Goal: Task Accomplishment & Management: Manage account settings

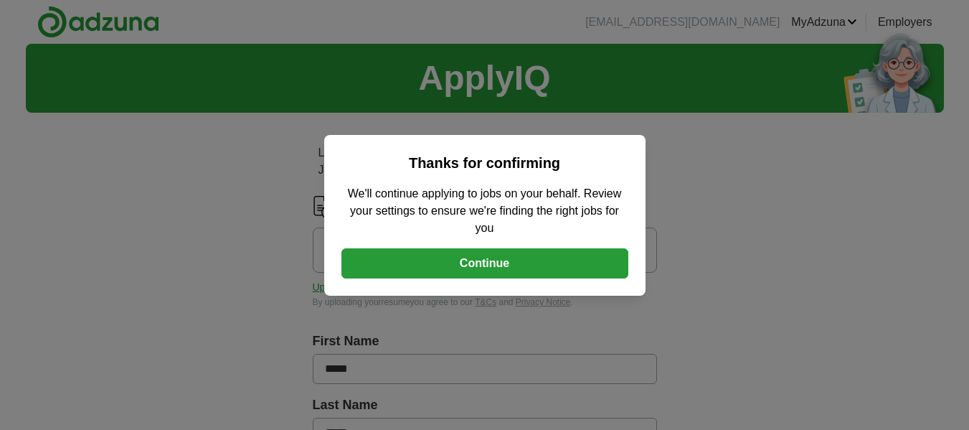
click at [482, 265] on button "Continue" at bounding box center [485, 263] width 287 height 30
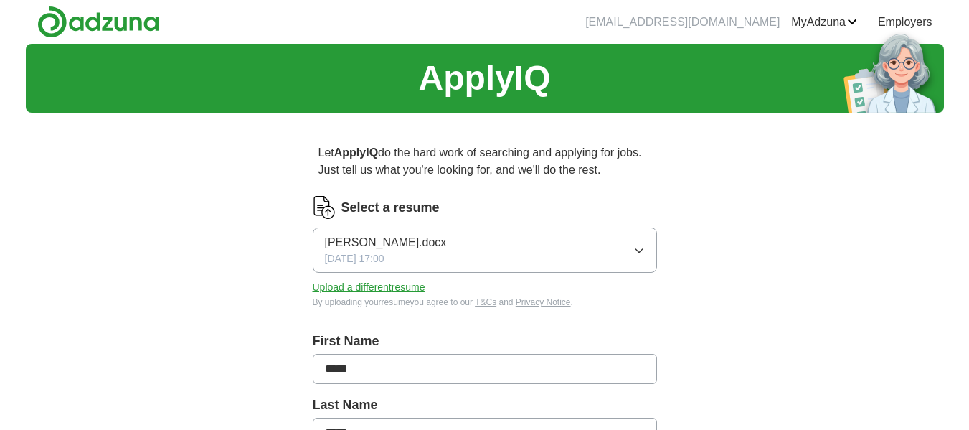
click at [430, 252] on div "[PERSON_NAME].docx [DATE] 17:00" at bounding box center [386, 250] width 122 height 32
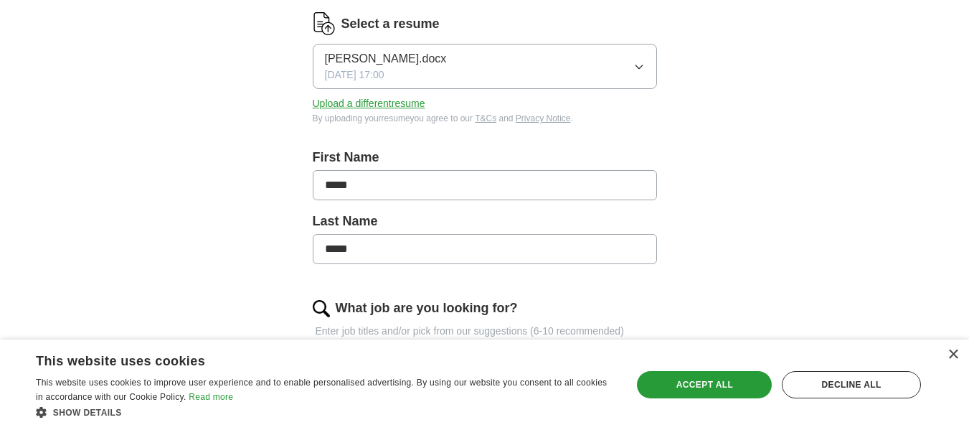
scroll to position [185, 0]
click at [403, 100] on button "Upload a different resume" at bounding box center [369, 102] width 113 height 15
click at [639, 65] on icon "button" at bounding box center [639, 65] width 11 height 11
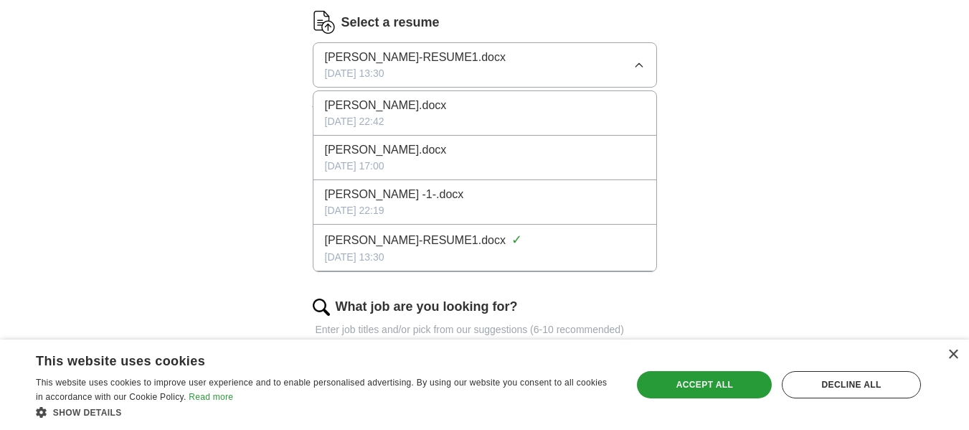
click at [611, 106] on div "[PERSON_NAME].docx" at bounding box center [485, 105] width 320 height 17
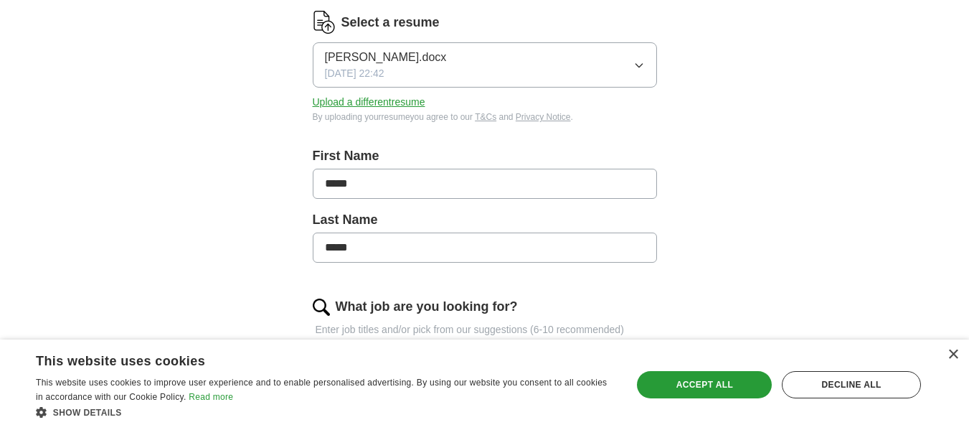
click at [634, 60] on icon "button" at bounding box center [639, 65] width 11 height 11
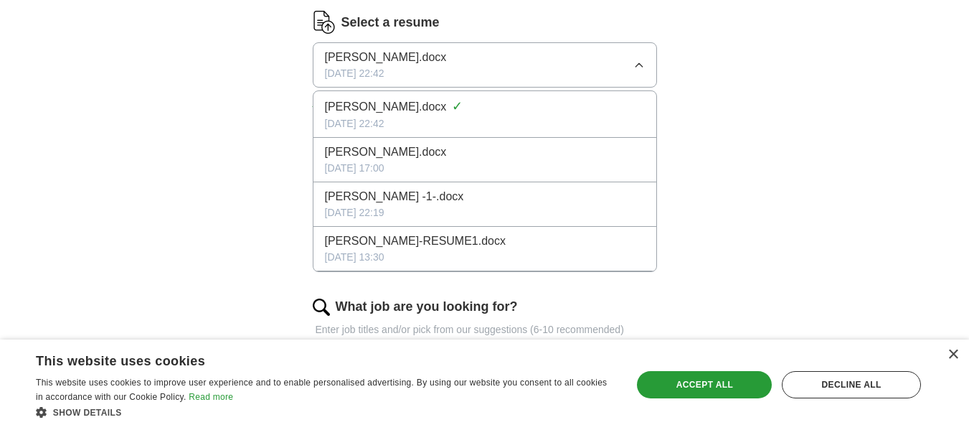
click at [571, 241] on div "[PERSON_NAME]-RESUME1.docx" at bounding box center [485, 240] width 320 height 17
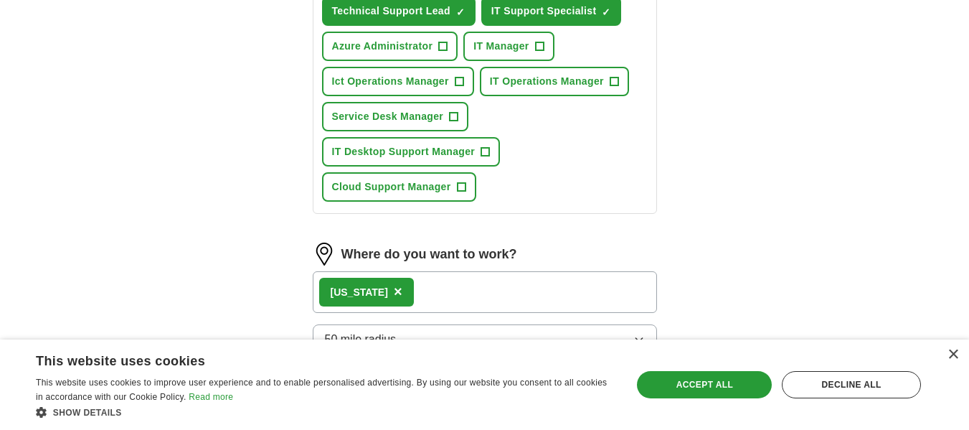
scroll to position [662, 0]
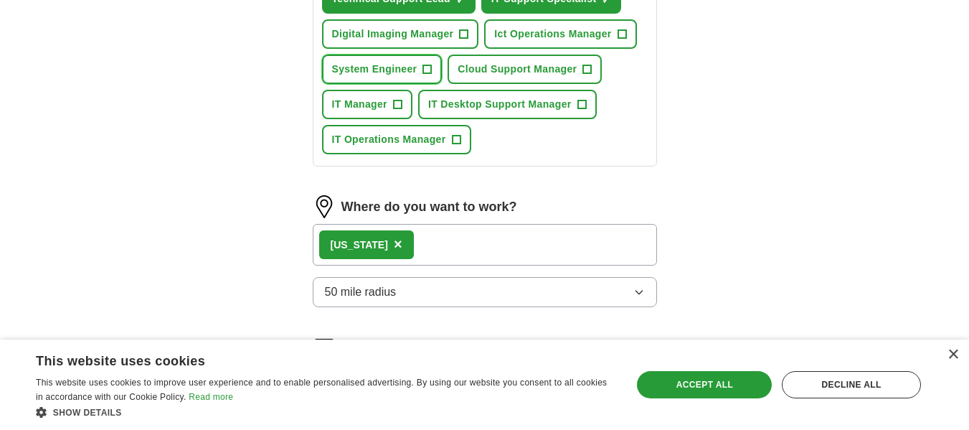
click at [428, 67] on span "+" at bounding box center [427, 69] width 9 height 11
click at [401, 102] on span "+" at bounding box center [397, 104] width 9 height 11
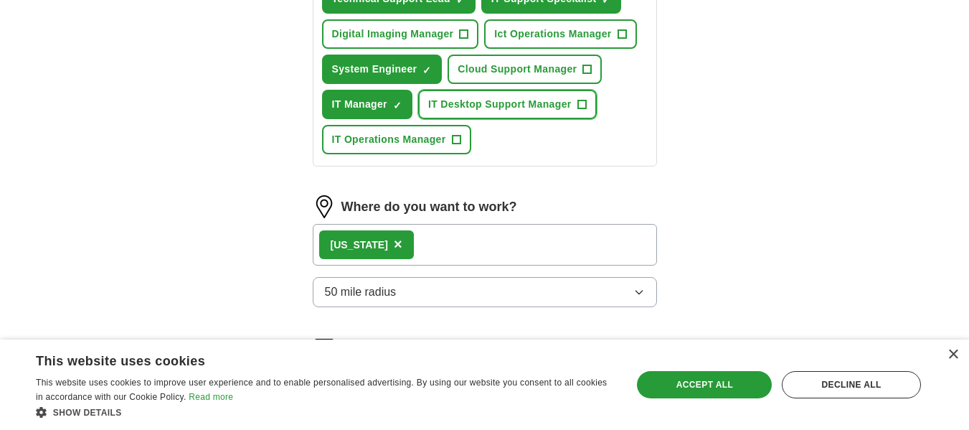
click at [580, 99] on span "+" at bounding box center [582, 104] width 9 height 11
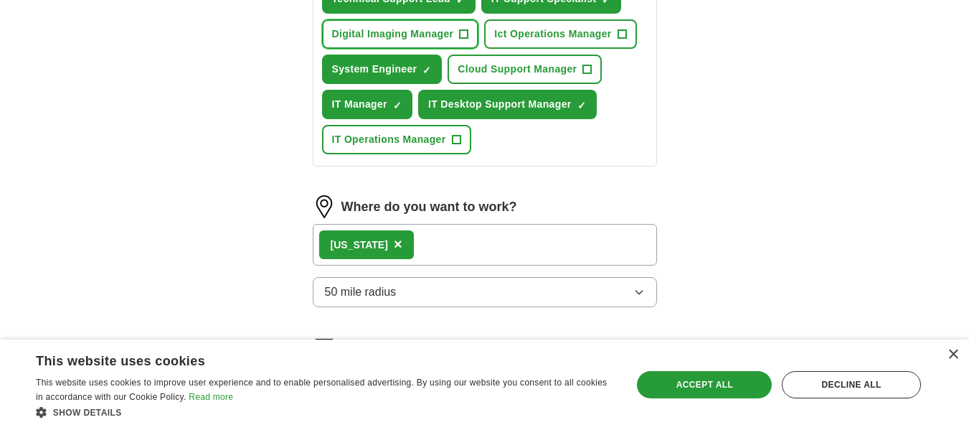
click at [465, 29] on span "+" at bounding box center [464, 34] width 9 height 11
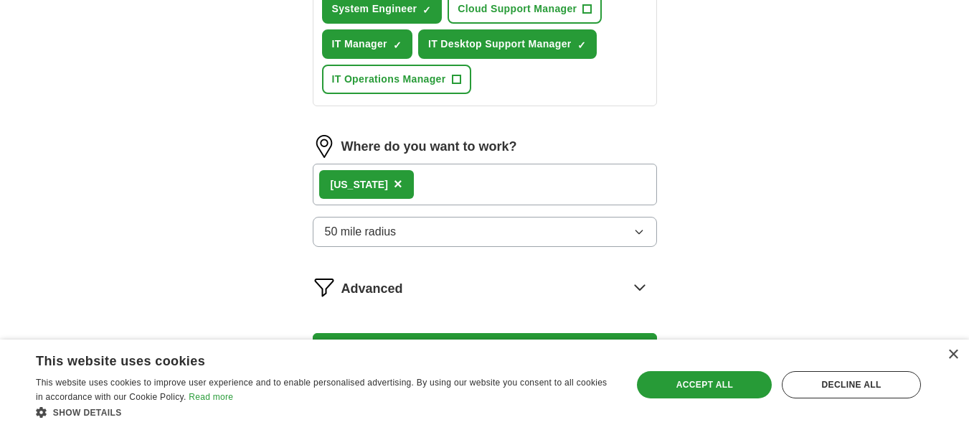
scroll to position [727, 0]
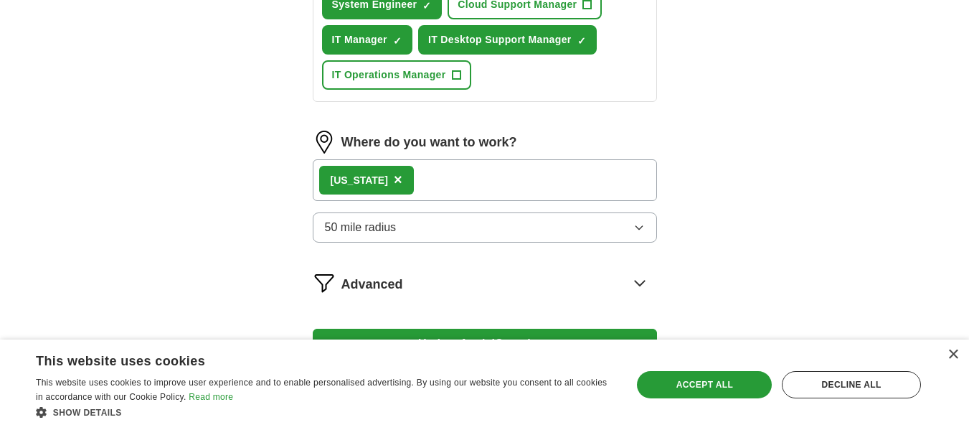
click at [558, 179] on div "[US_STATE] ×" at bounding box center [485, 180] width 344 height 42
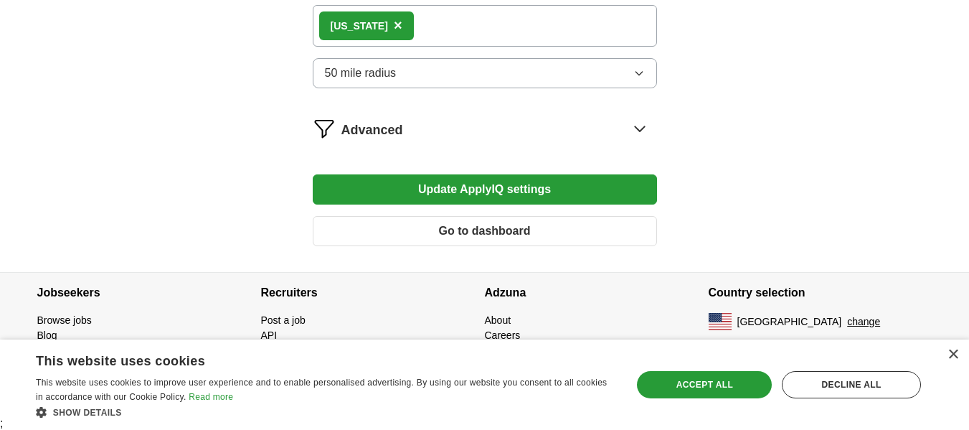
click at [585, 189] on button "Update ApplyIQ settings" at bounding box center [485, 189] width 344 height 30
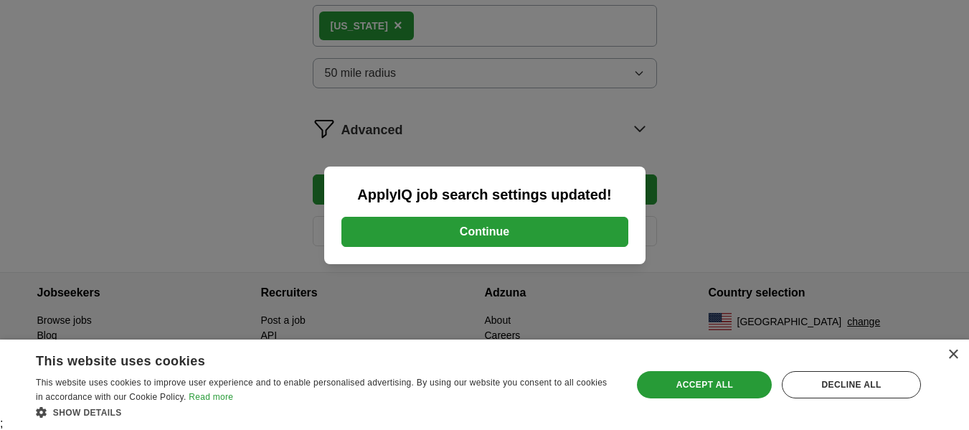
click at [520, 231] on button "Continue" at bounding box center [485, 232] width 287 height 30
